Goal: Information Seeking & Learning: Learn about a topic

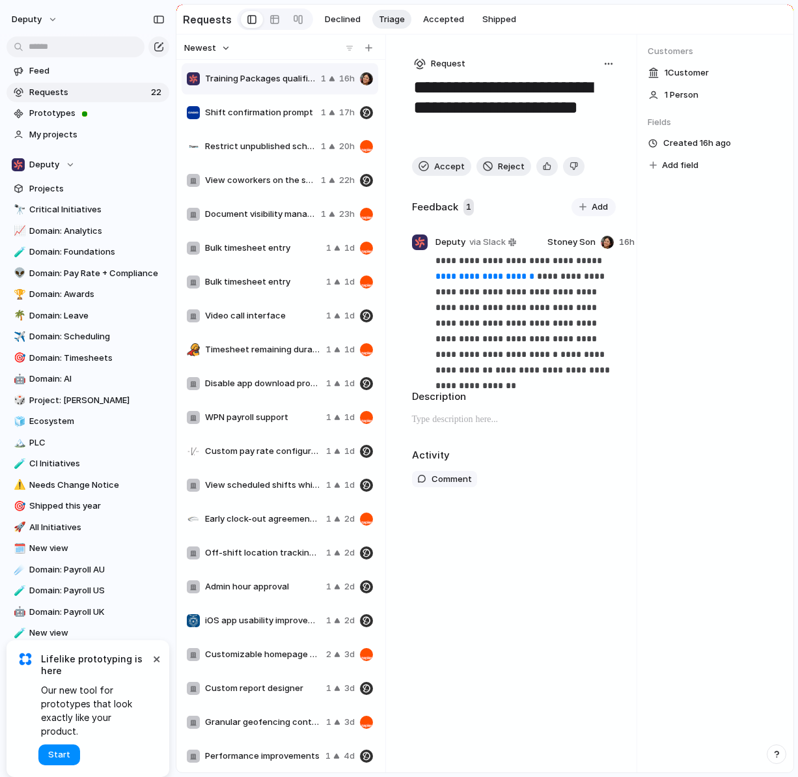
click at [3, 29] on div "deputy" at bounding box center [88, 17] width 176 height 34
drag, startPoint x: 5, startPoint y: 29, endPoint x: -31, endPoint y: 29, distance: 35.2
click at [0, 29] on html "deputy Feed Requests 22 Prototypes My projects Deputy Projects 🔭 Critical Initi…" at bounding box center [399, 388] width 798 height 777
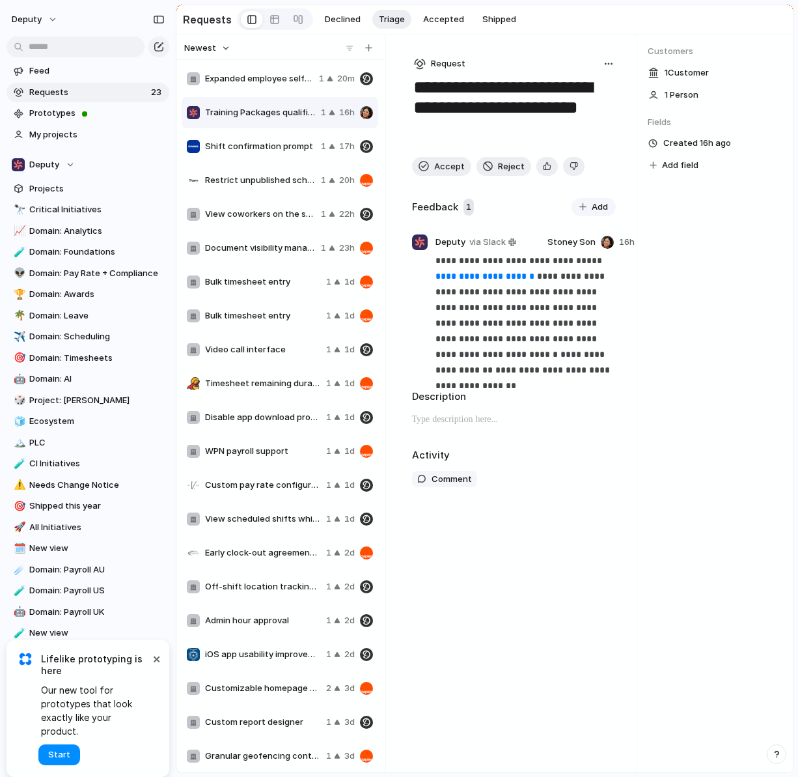
click at [280, 239] on div "Document visibility management 1 23h" at bounding box center [280, 248] width 197 height 31
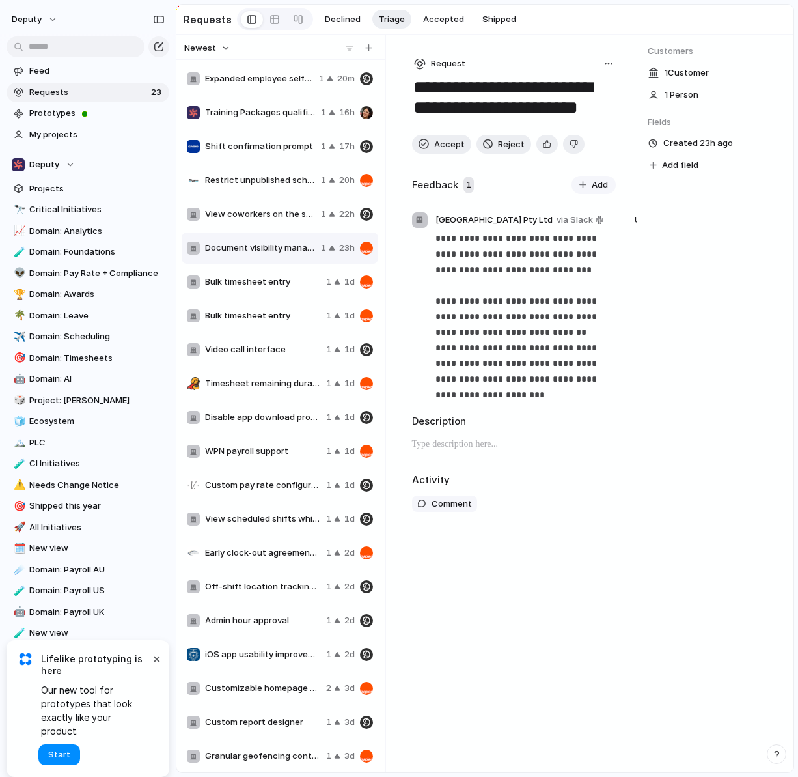
click at [271, 312] on span "Bulk timesheet entry" at bounding box center [263, 315] width 116 height 13
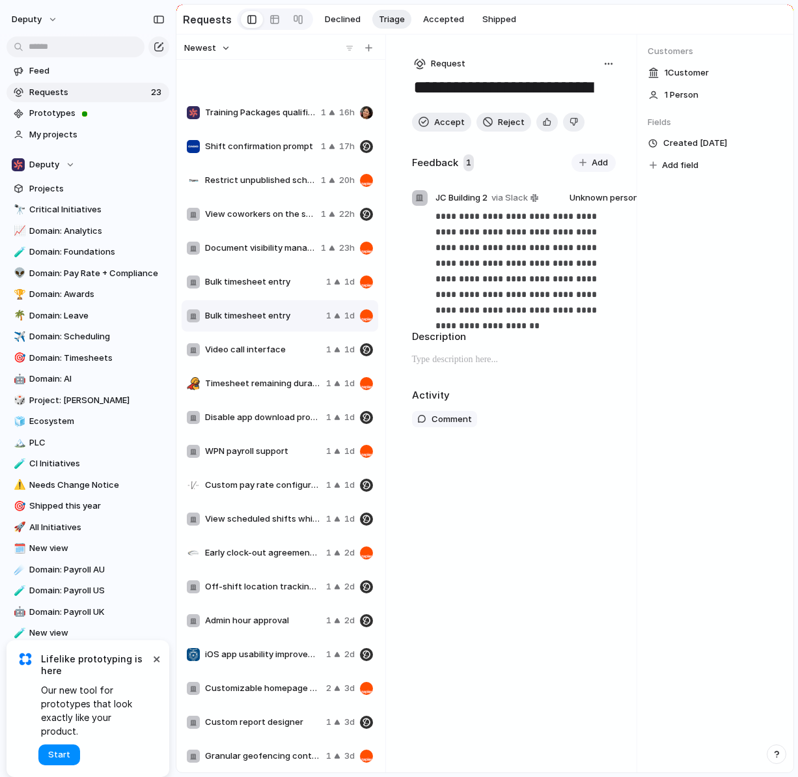
scroll to position [107, 0]
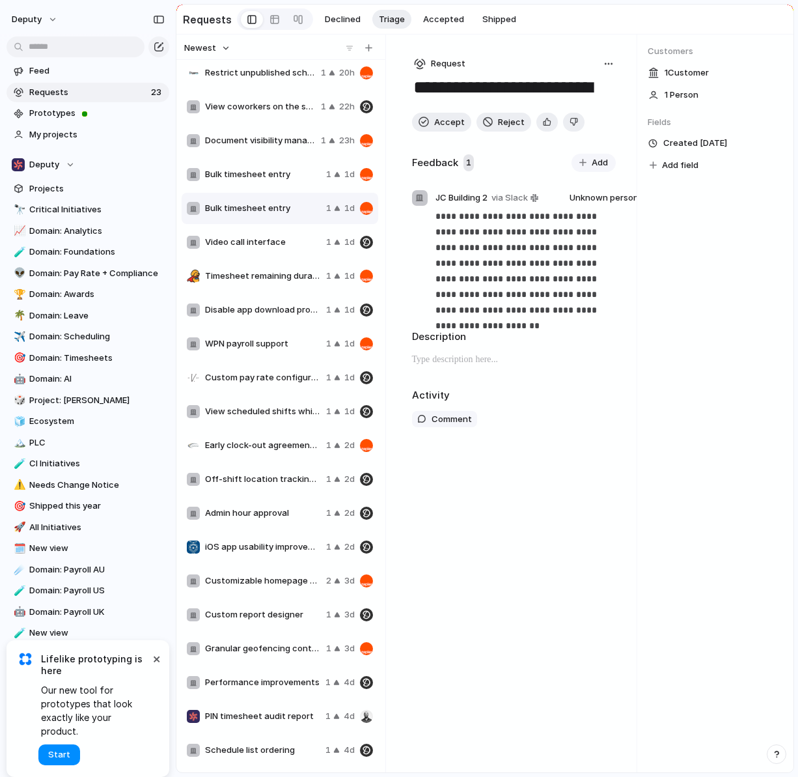
click at [254, 452] on span "Early clock-out agreement prompt" at bounding box center [263, 445] width 116 height 13
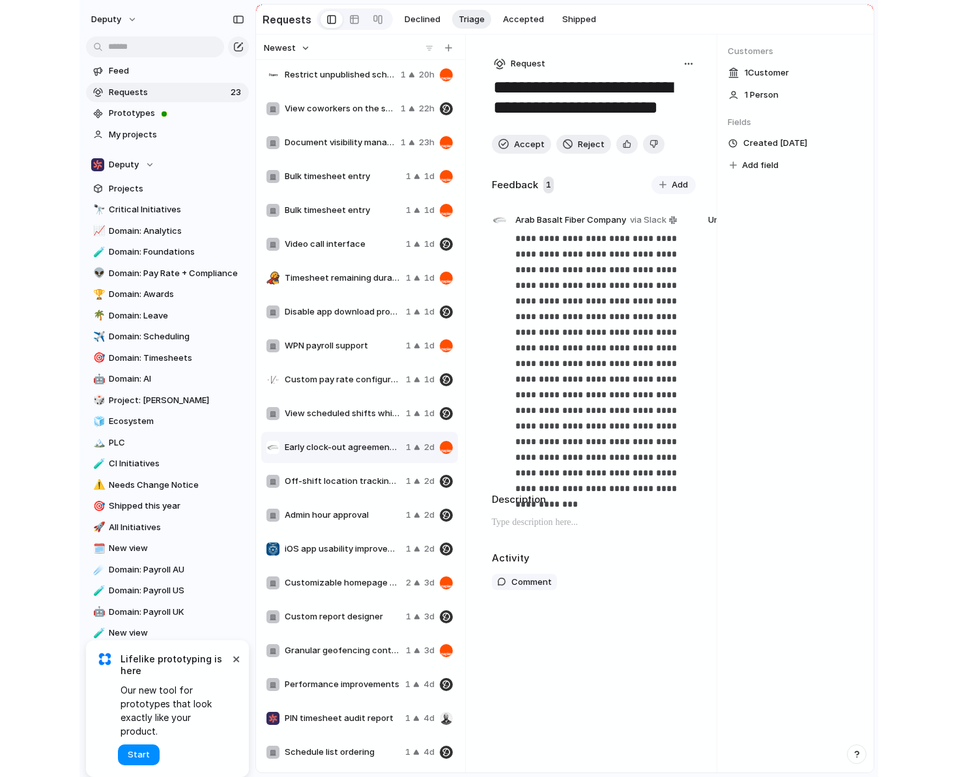
scroll to position [107, 0]
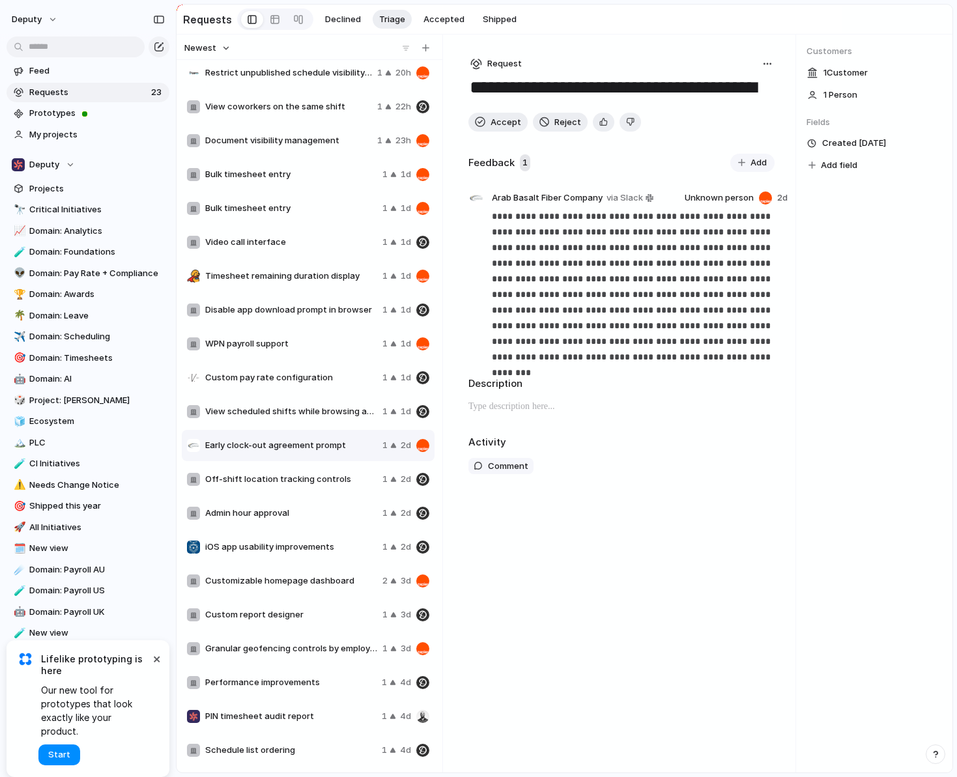
click at [304, 571] on div "Customizable homepage dashboard 2 3d" at bounding box center [308, 580] width 253 height 31
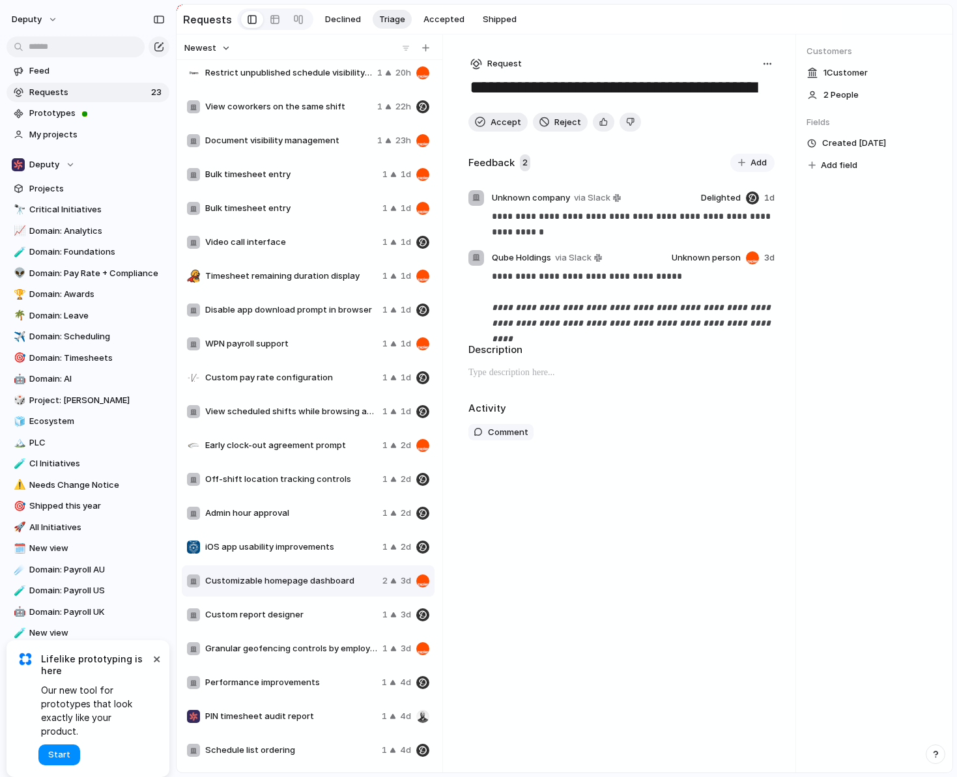
click at [299, 655] on span "Granular geofencing controls by employee or department" at bounding box center [291, 648] width 172 height 13
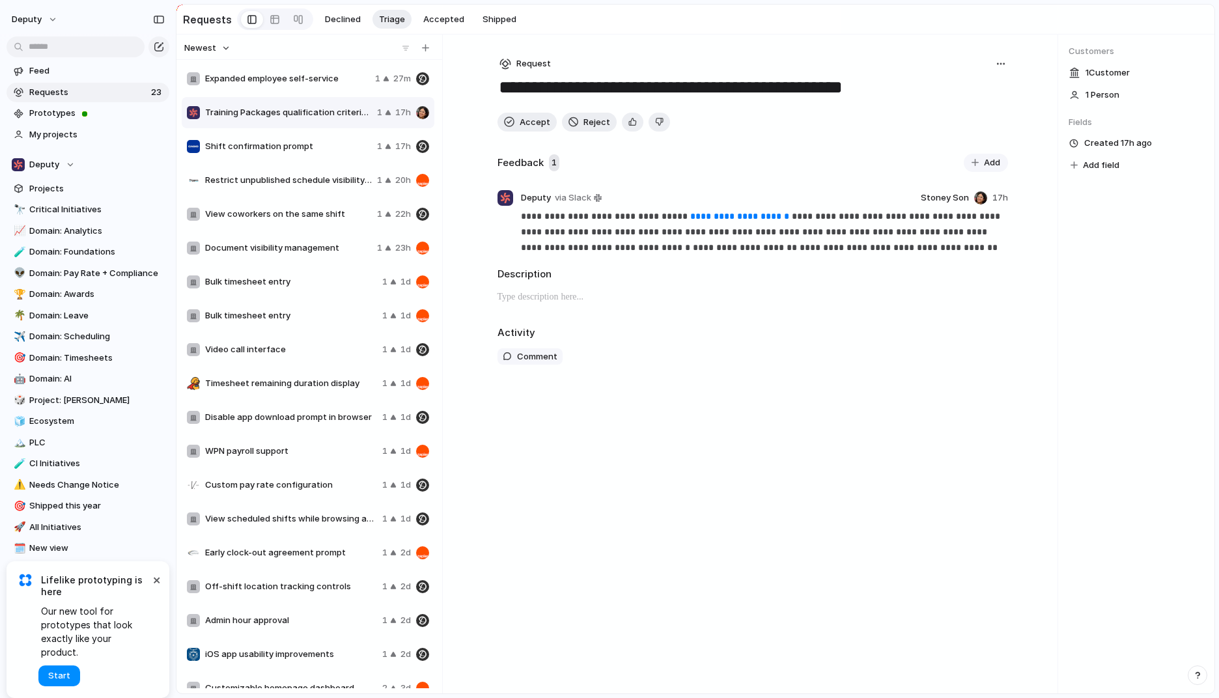
click at [270, 348] on span "Video call interface" at bounding box center [291, 349] width 172 height 13
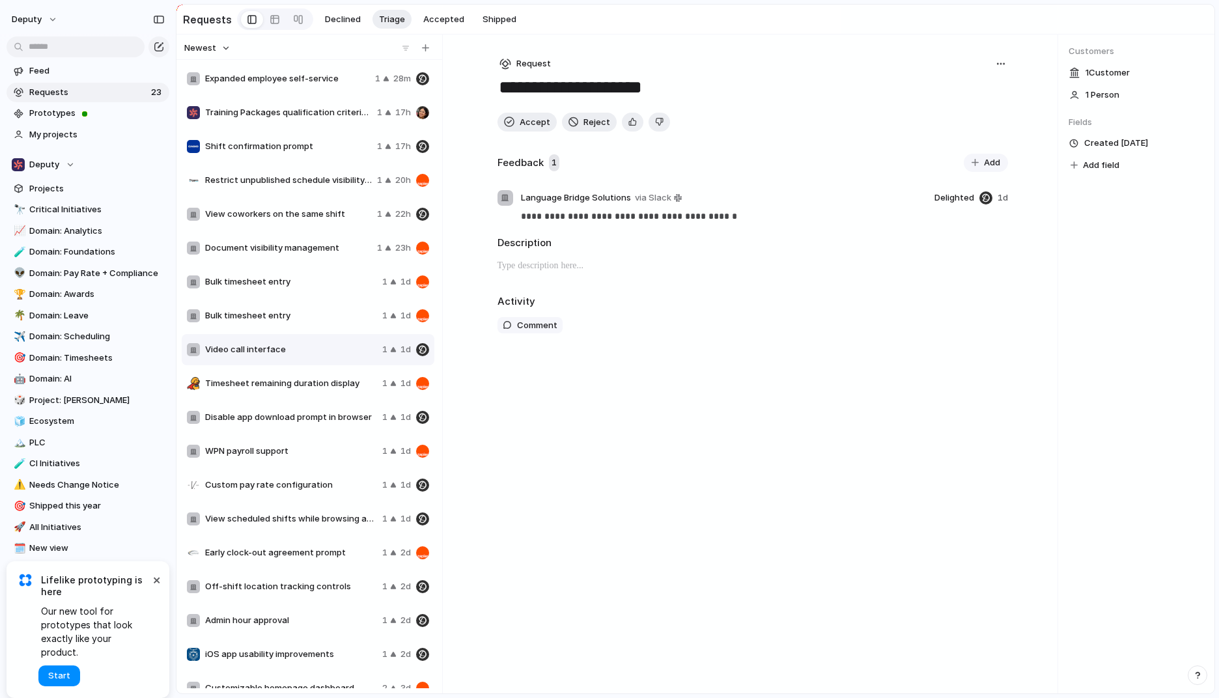
click at [273, 113] on span "Training Packages qualification criteria wording" at bounding box center [288, 112] width 167 height 13
type textarea "**********"
